Goal: Information Seeking & Learning: Understand process/instructions

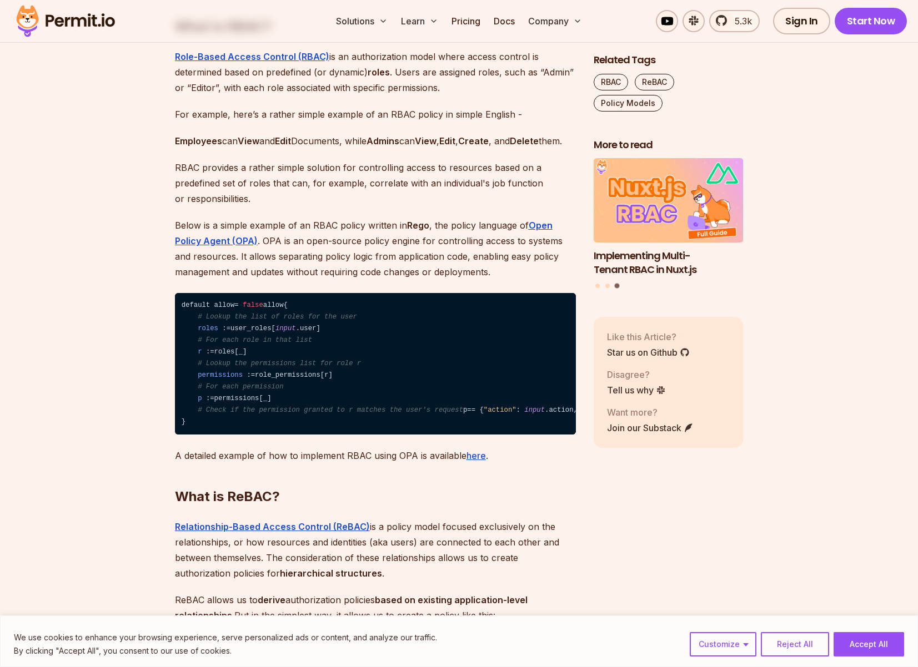
scroll to position [1161, 0]
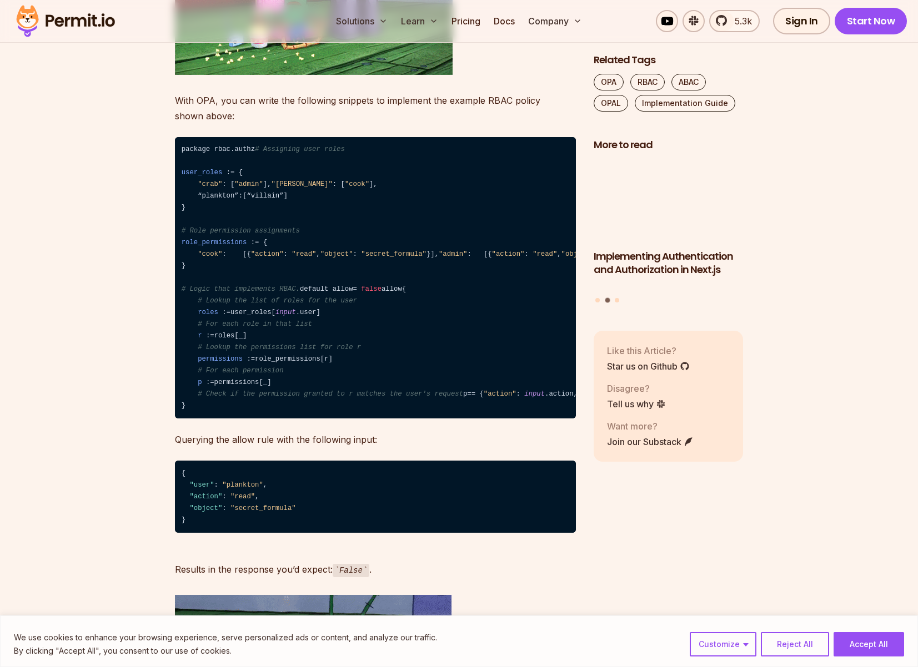
scroll to position [3686, 0]
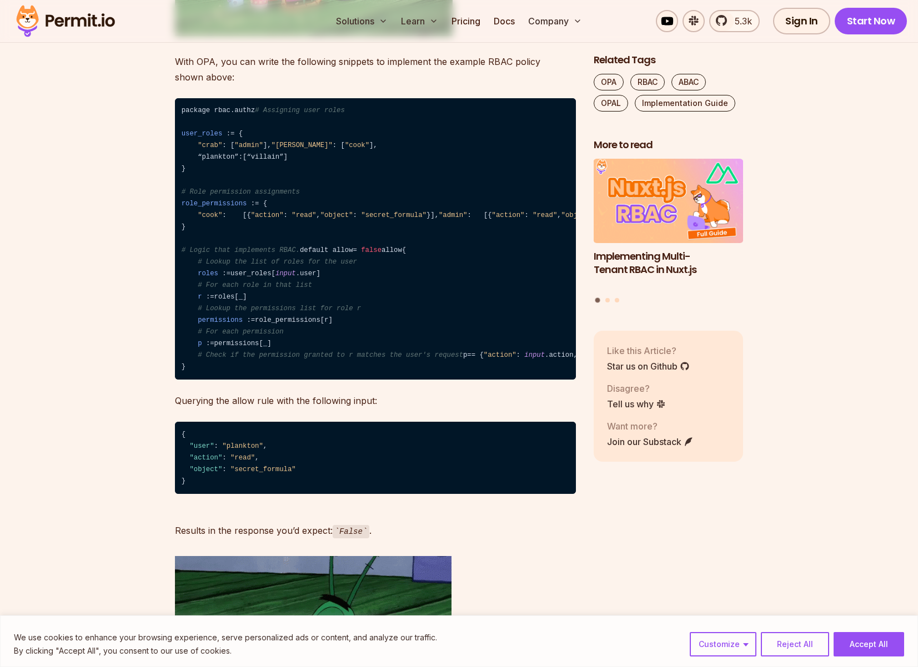
click at [461, 229] on code "package rbac.authz # Assigning user roles user_roles : = { "crab" : [ "admin" ]…" at bounding box center [375, 239] width 401 height 282
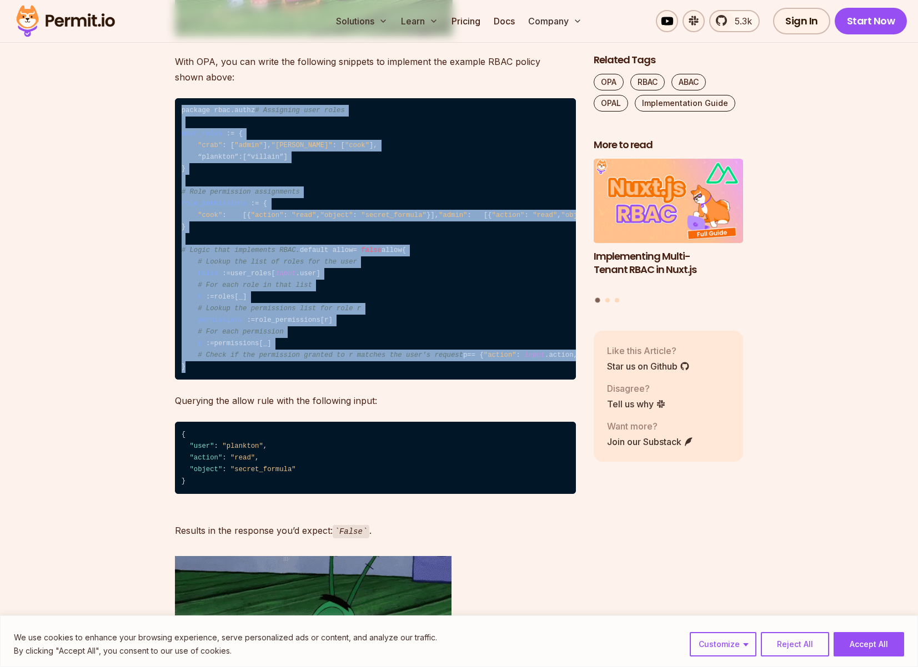
drag, startPoint x: 182, startPoint y: 103, endPoint x: 475, endPoint y: 474, distance: 473.2
click at [475, 380] on code "package rbac.authz # Assigning user roles user_roles : = { "crab" : [ "admin" ]…" at bounding box center [375, 239] width 401 height 282
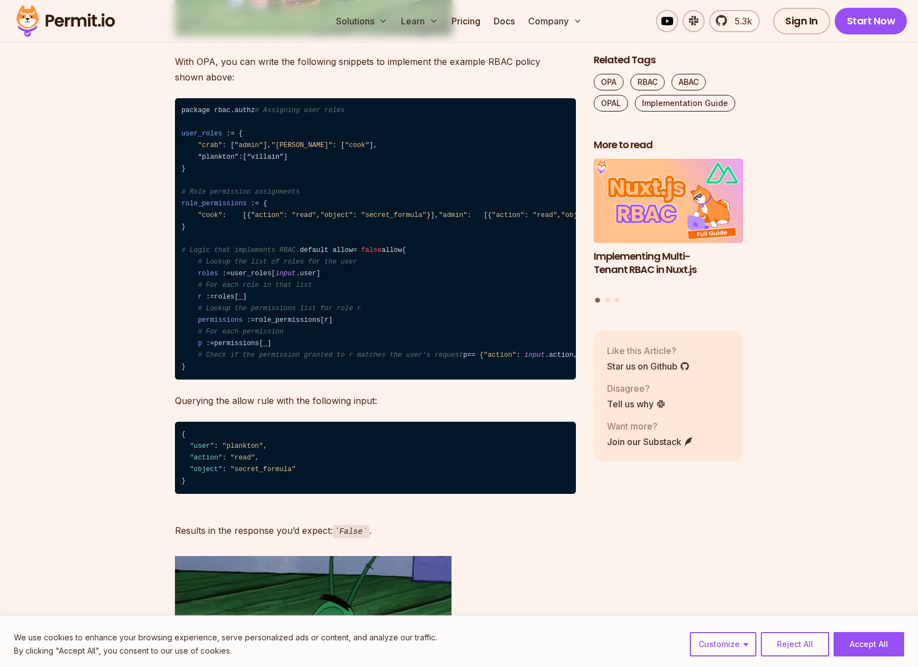
drag, startPoint x: 252, startPoint y: 412, endPoint x: 250, endPoint y: 406, distance: 6.0
click at [252, 380] on code "package rbac.authz # Assigning user roles user_roles : = { "crab" : [ "admin" ]…" at bounding box center [375, 239] width 401 height 282
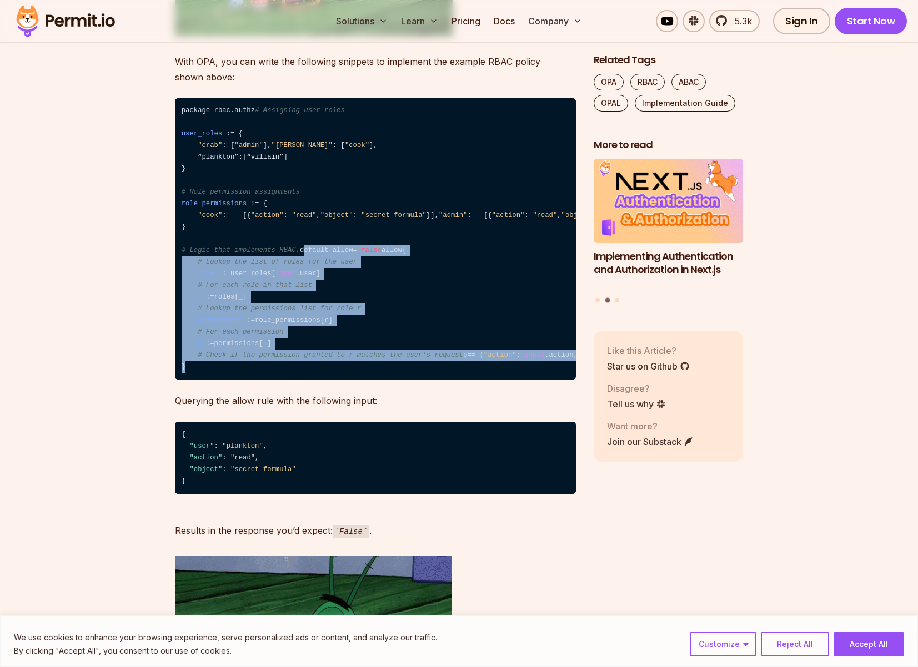
drag, startPoint x: 182, startPoint y: 327, endPoint x: 311, endPoint y: 474, distance: 195.9
click at [311, 380] on code "package rbac.authz # Assigning user roles user_roles : = { "crab" : [ "admin" ]…" at bounding box center [375, 239] width 401 height 282
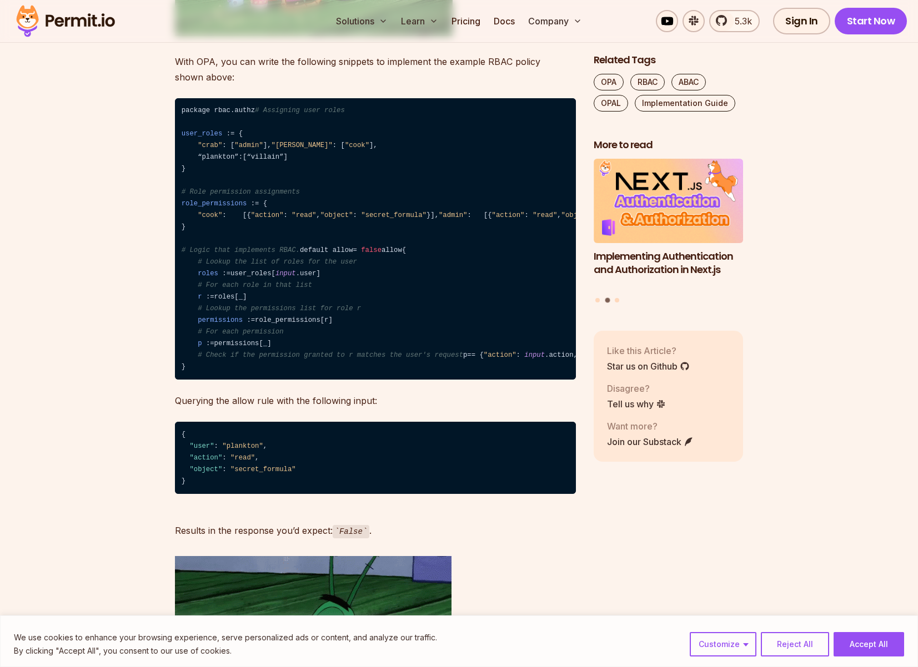
click at [249, 254] on span "# Logic that implements RBAC." at bounding box center [241, 251] width 118 height 8
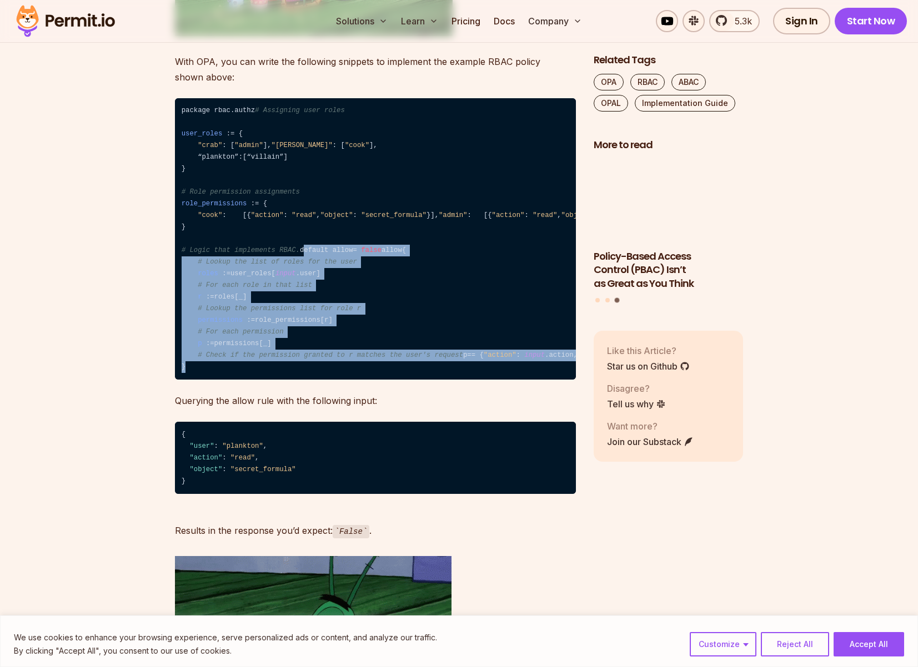
drag, startPoint x: 182, startPoint y: 325, endPoint x: 253, endPoint y: 463, distance: 155.4
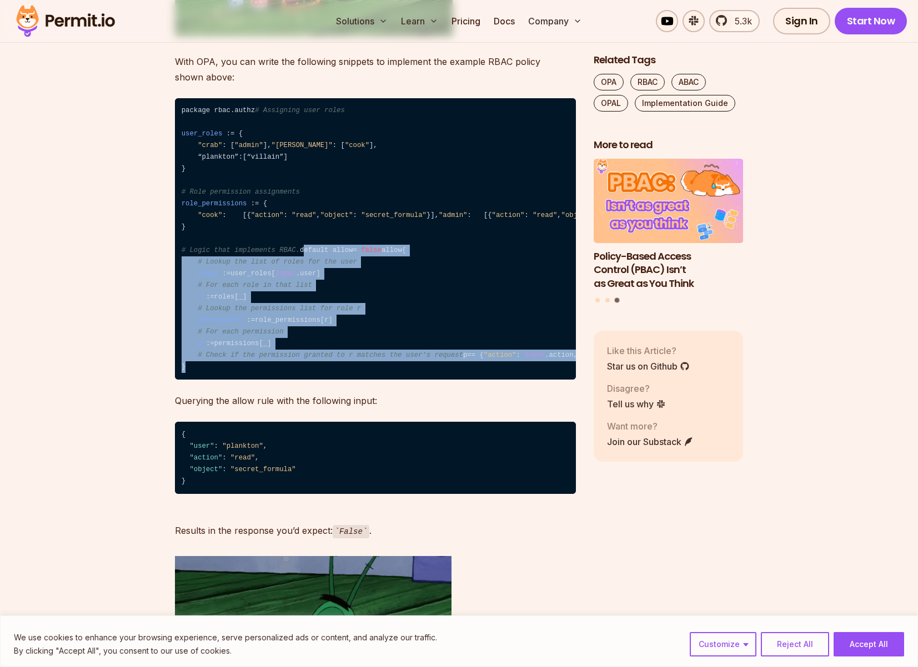
click at [253, 380] on code "package rbac.authz # Assigning user roles user_roles : = { "crab" : [ "admin" ]…" at bounding box center [375, 239] width 401 height 282
copy code "default allow = false allow { # Lookup the list of roles for the user roles : =…"
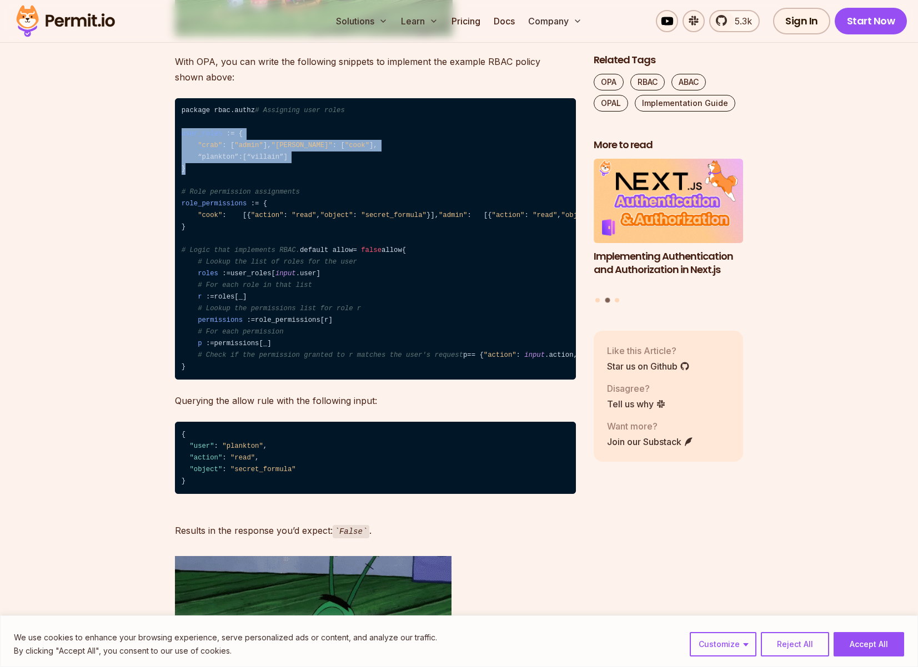
drag, startPoint x: 182, startPoint y: 152, endPoint x: 191, endPoint y: 195, distance: 43.7
click at [191, 195] on code "package rbac.authz # Assigning user roles user_roles : = { "crab" : [ "admin" ]…" at bounding box center [375, 239] width 401 height 282
copy code "user_roles : = { "crab" : [ "admin" ] , "[PERSON_NAME]" : [ "cook" ] , “plankto…"
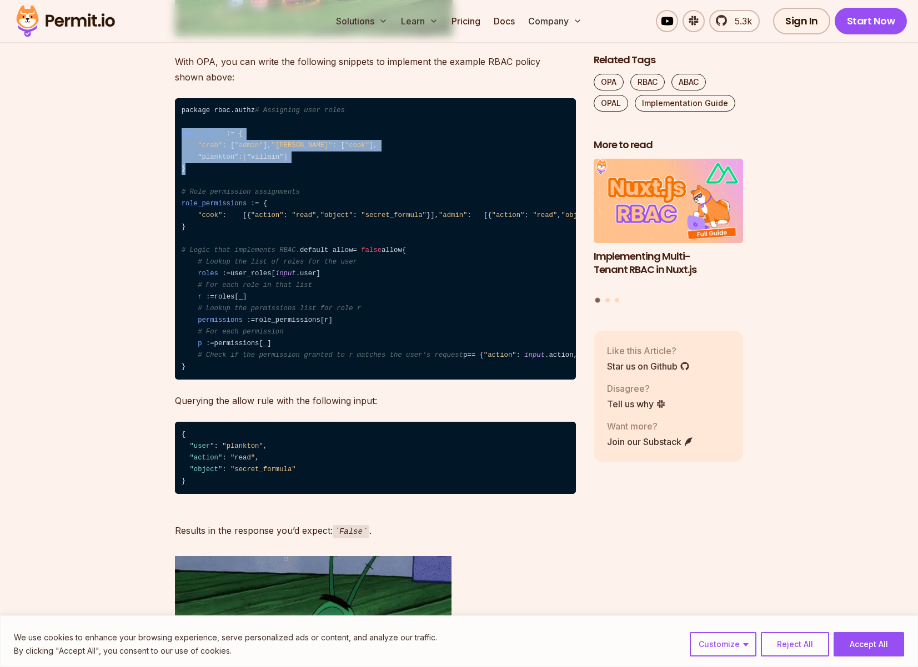
click at [187, 208] on span "role_permissions" at bounding box center [215, 204] width 66 height 8
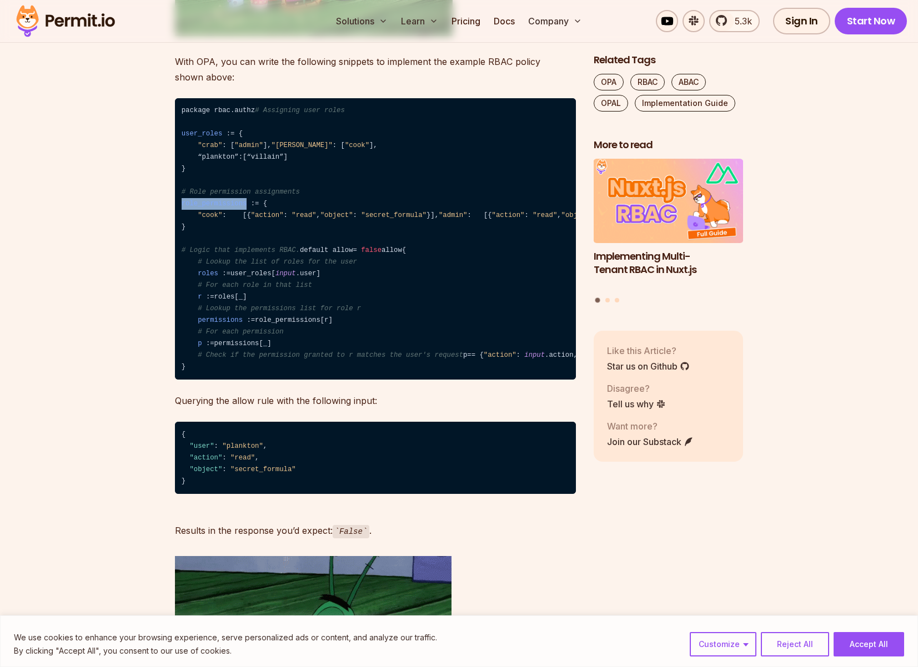
click at [187, 208] on span "role_permissions" at bounding box center [215, 204] width 66 height 8
copy span "role_permissions"
